Goal: Transaction & Acquisition: Obtain resource

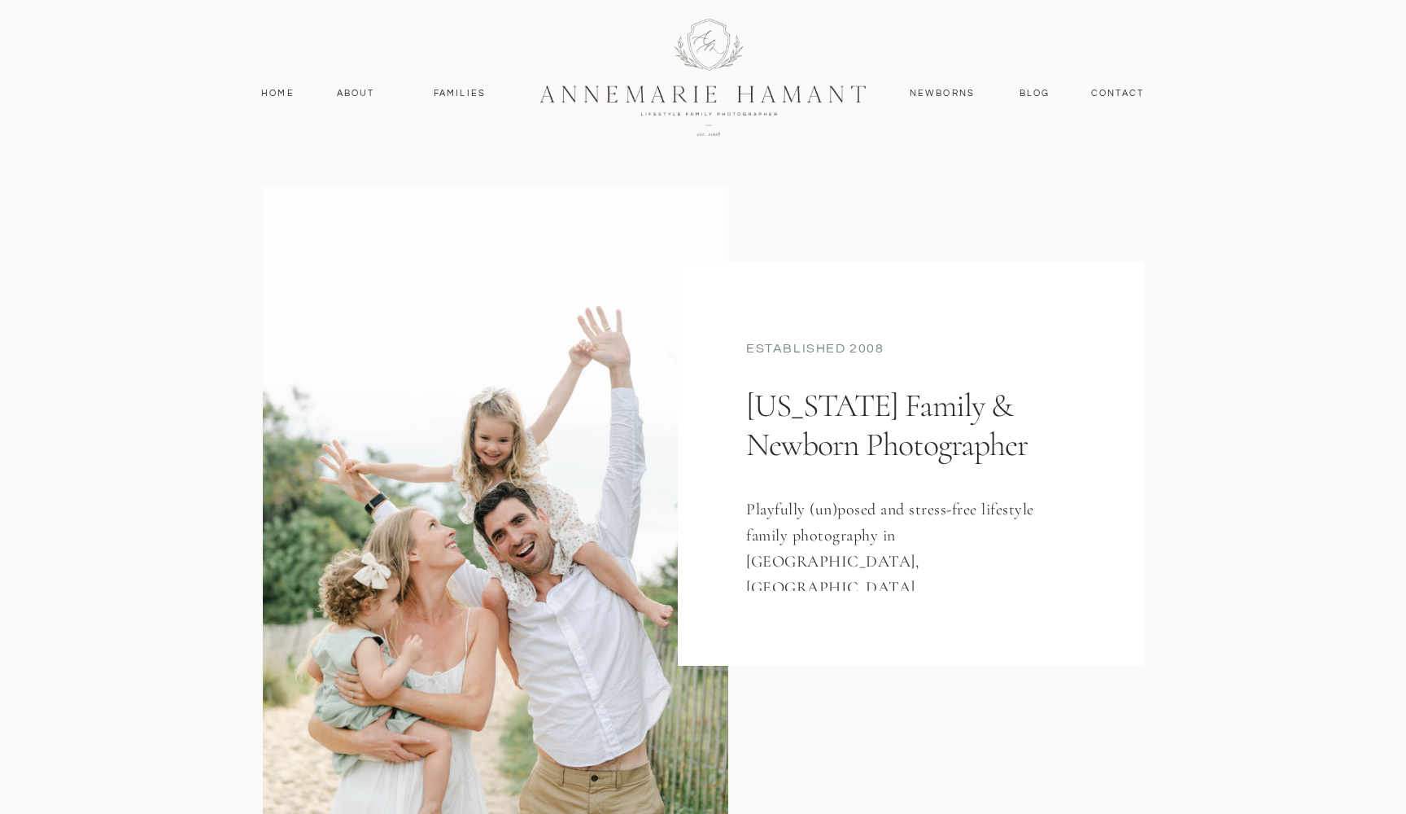
click at [1073, 111] on div at bounding box center [703, 74] width 1406 height 149
click at [1111, 94] on nav "contact" at bounding box center [1117, 93] width 71 height 15
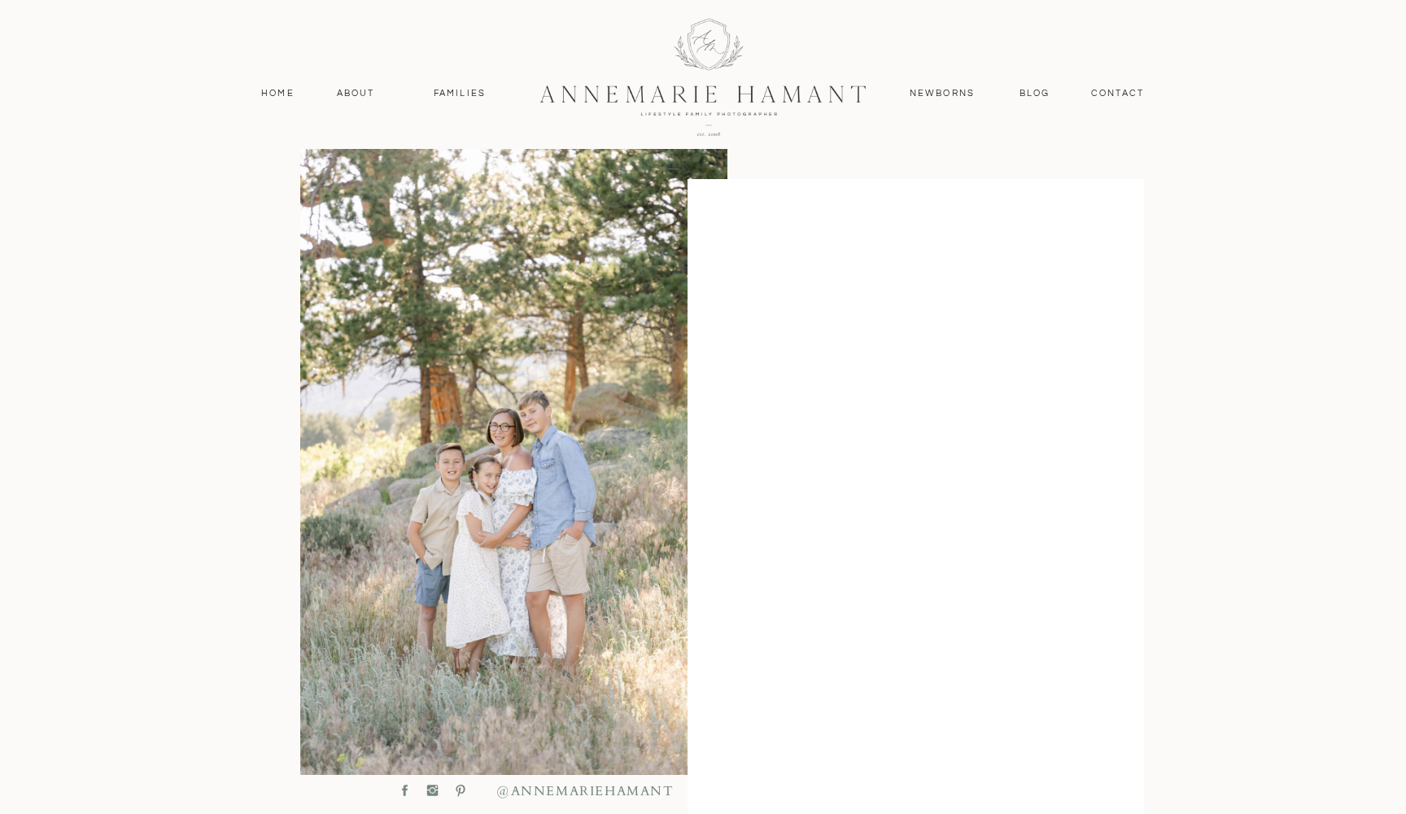
scroll to position [326, 1]
click at [1205, 478] on div "Blog contact Newborns Families About Home Home About Families Newborns Contact …" at bounding box center [703, 675] width 1406 height 2003
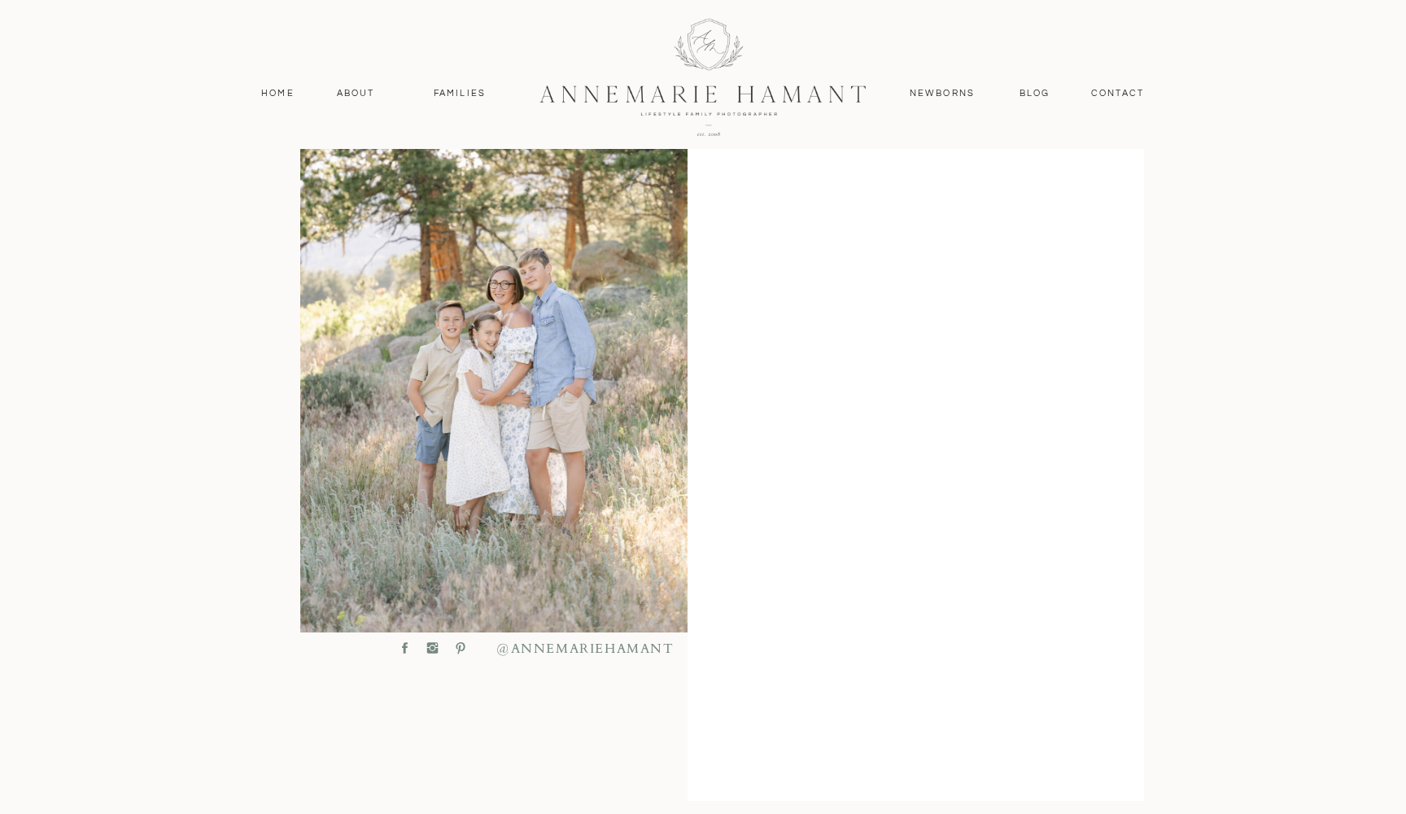
scroll to position [457, 0]
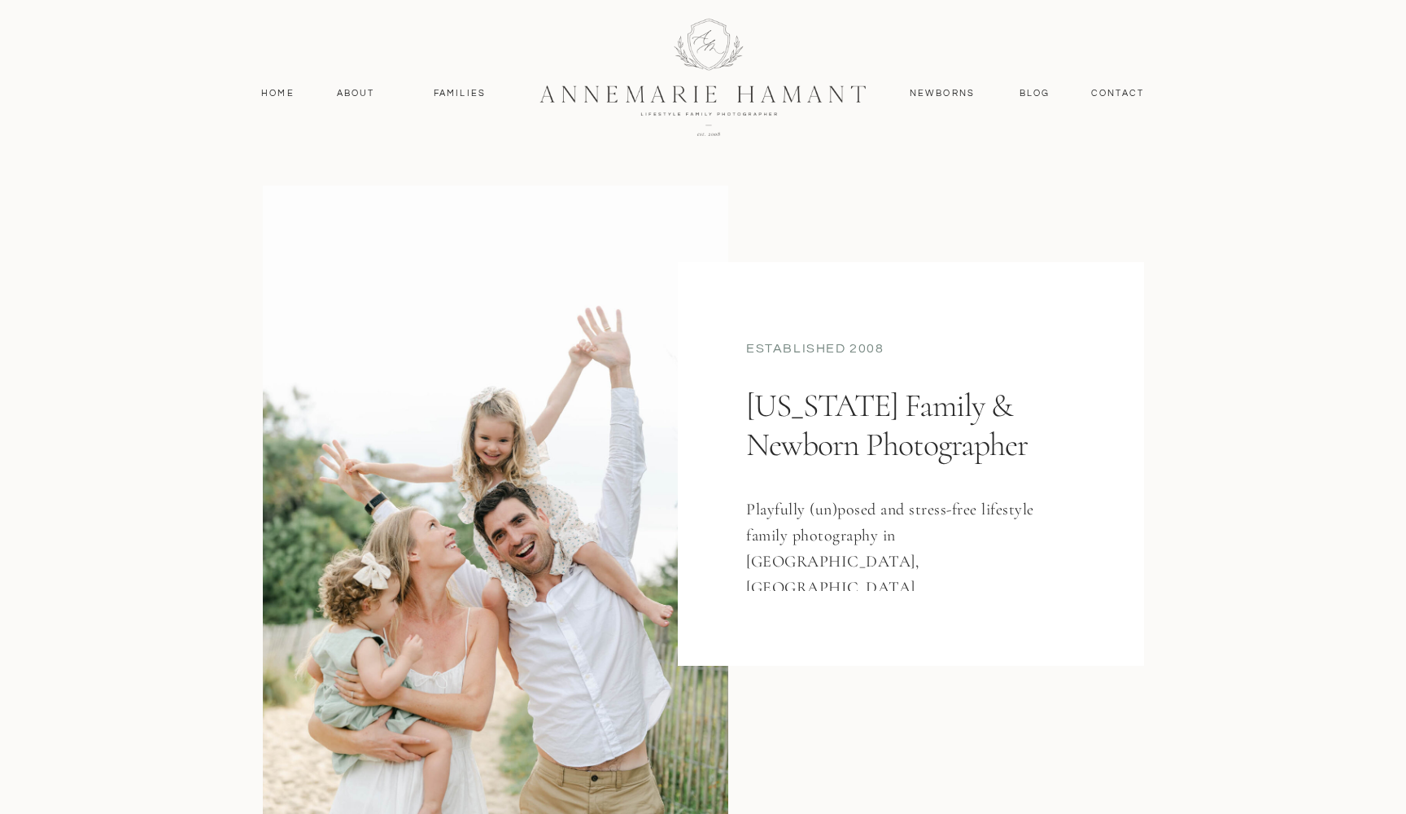
click at [689, 89] on div at bounding box center [703, 76] width 436 height 190
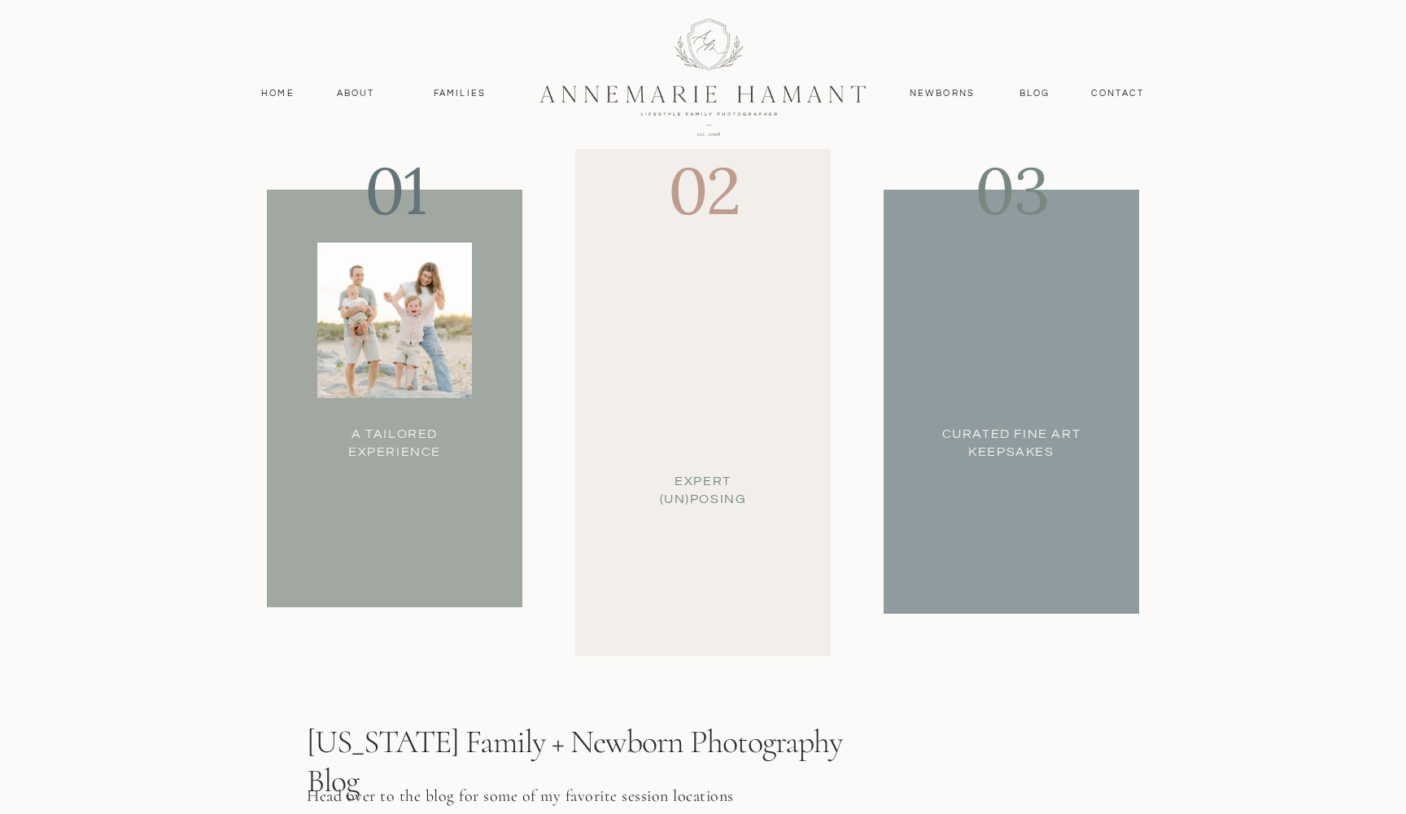
scroll to position [5604, 0]
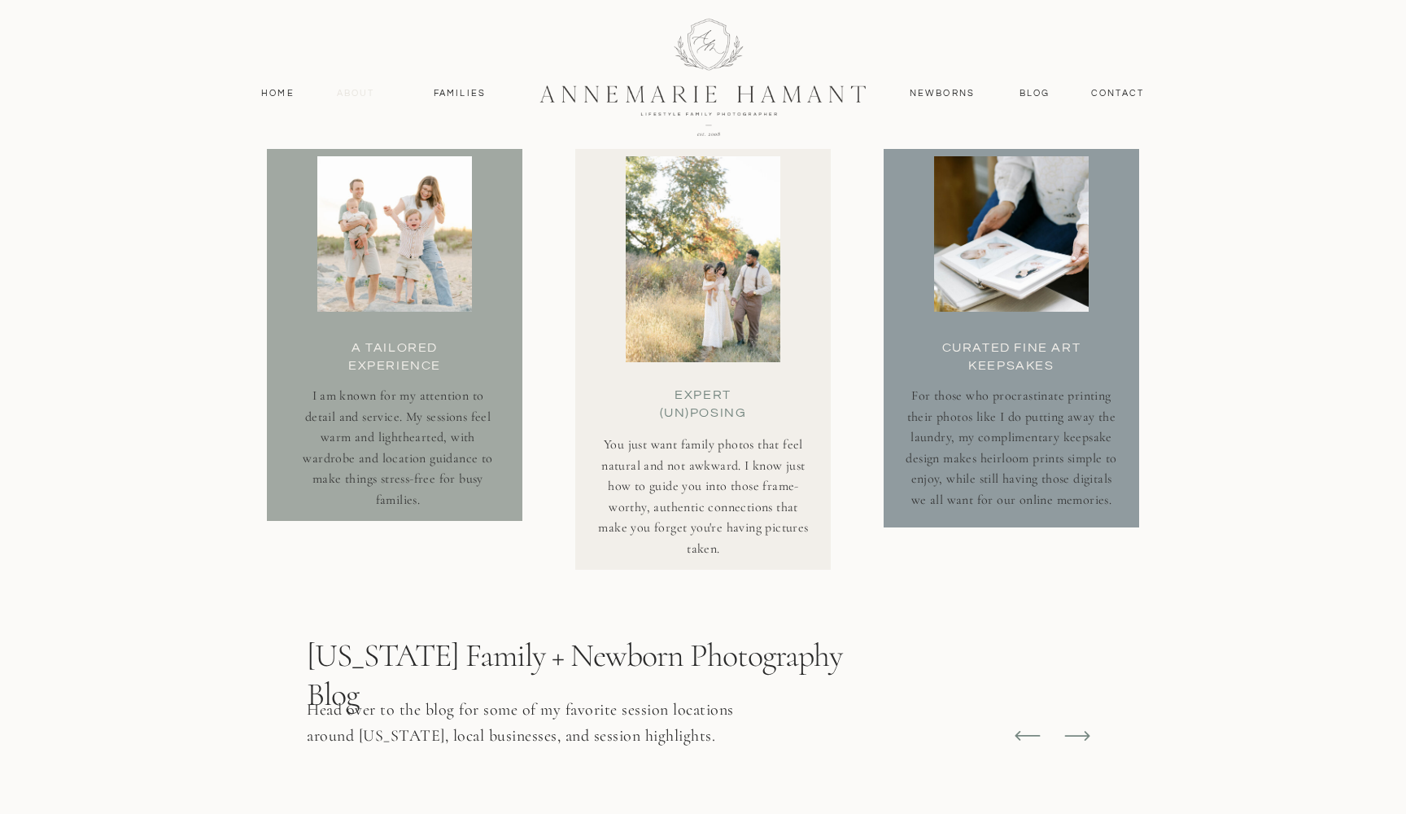
click at [363, 95] on nav "About" at bounding box center [355, 93] width 47 height 15
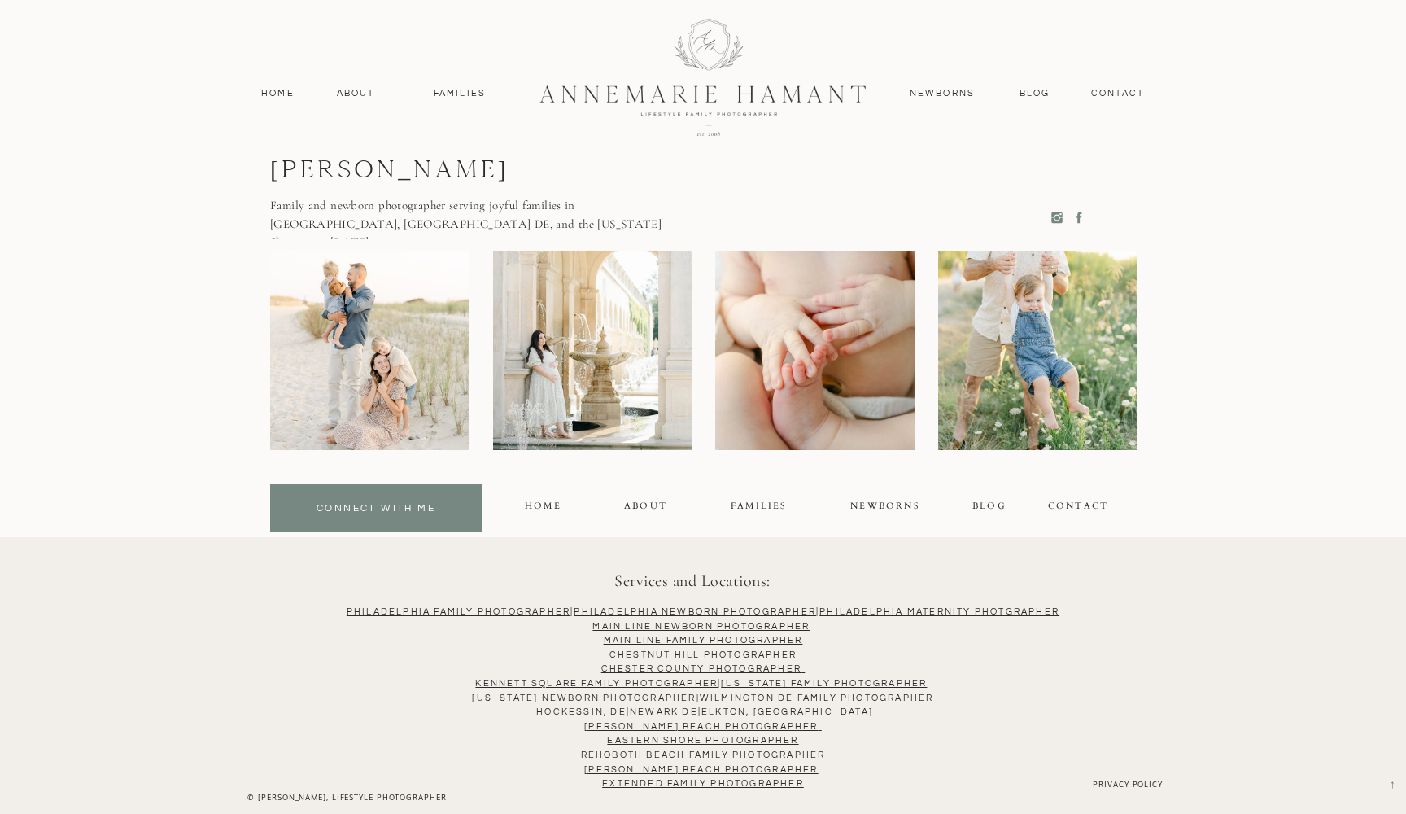
scroll to position [4358, 0]
click at [758, 512] on div "FAMILIES" at bounding box center [758, 508] width 55 height 19
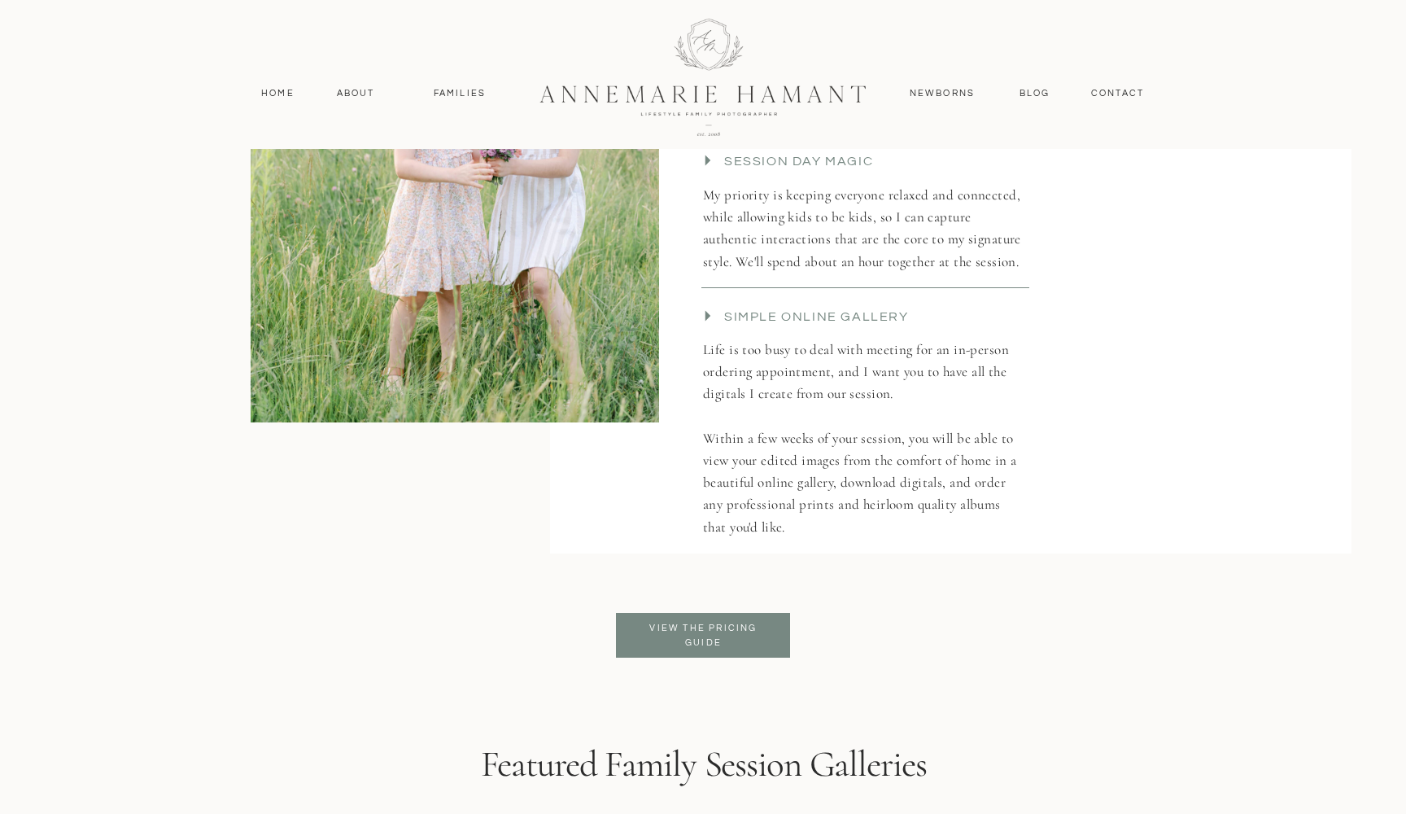
scroll to position [3566, 0]
click at [725, 624] on p "View the pricing guide" at bounding box center [703, 637] width 133 height 29
